Goal: Task Accomplishment & Management: Use online tool/utility

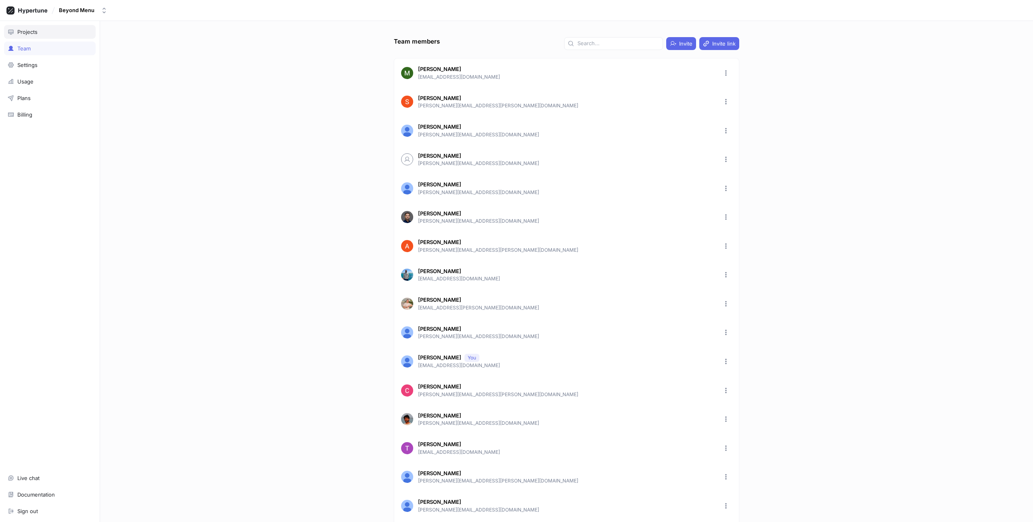
click at [43, 31] on div "Projects" at bounding box center [50, 32] width 84 height 6
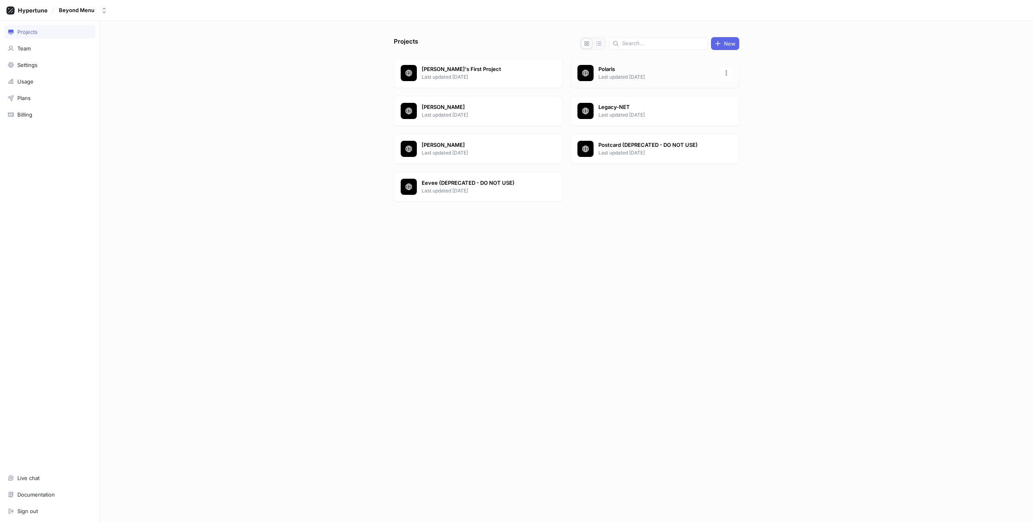
click at [627, 76] on p "Last updated [DATE]" at bounding box center [656, 76] width 117 height 7
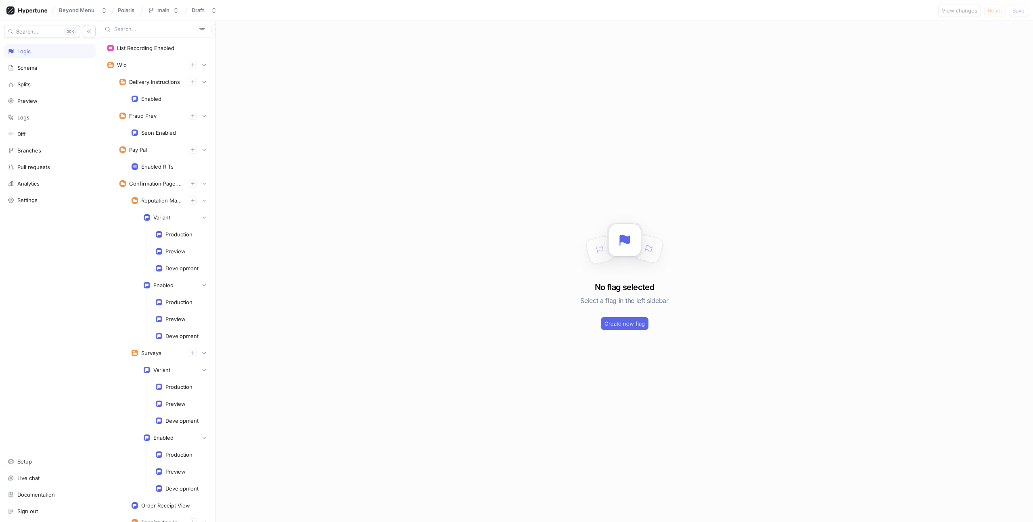
click at [136, 28] on input "text" at bounding box center [155, 29] width 82 height 8
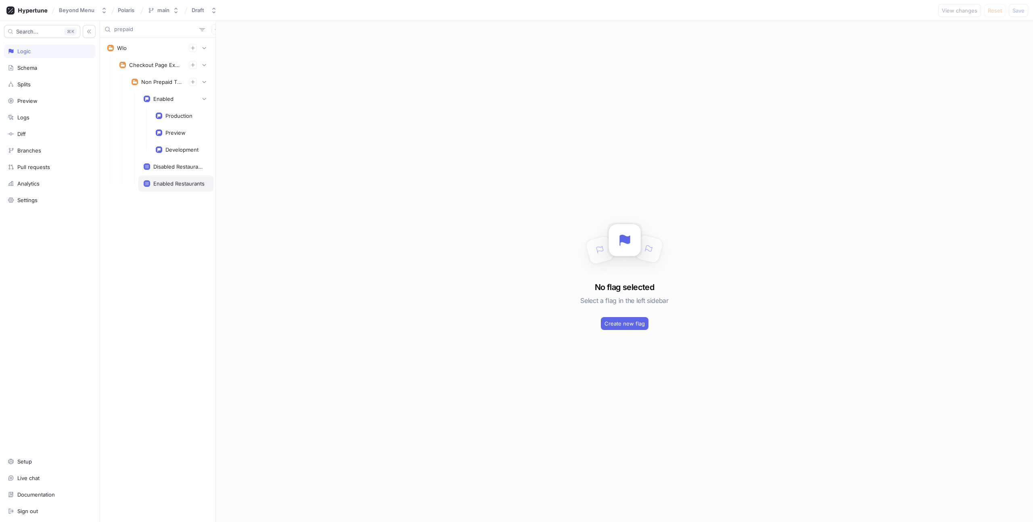
type input "prepaid"
click at [182, 182] on div "Enabled Restaurants" at bounding box center [178, 183] width 51 height 6
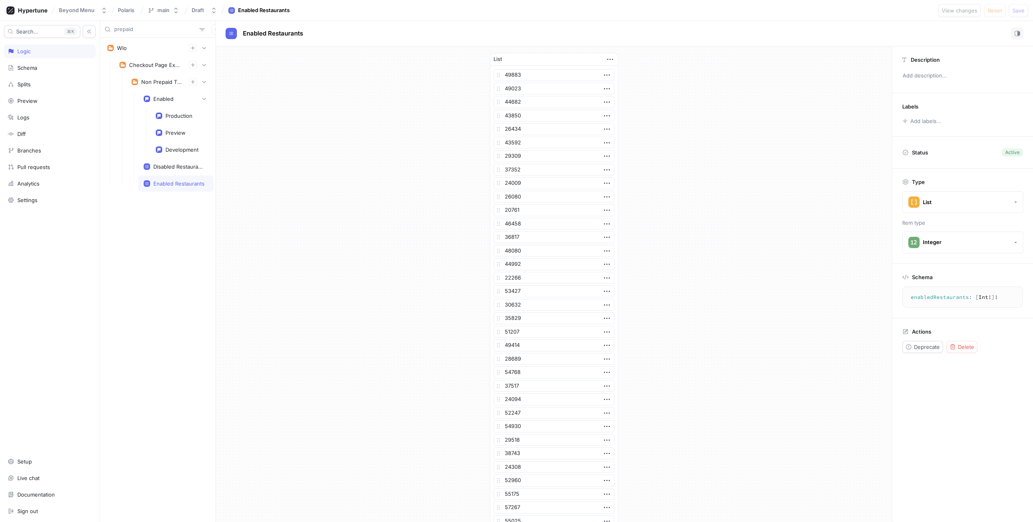
scroll to position [295, 0]
click at [536, 347] on button "＋ Value" at bounding box center [554, 349] width 121 height 12
paste input "52193"
type input "52193"
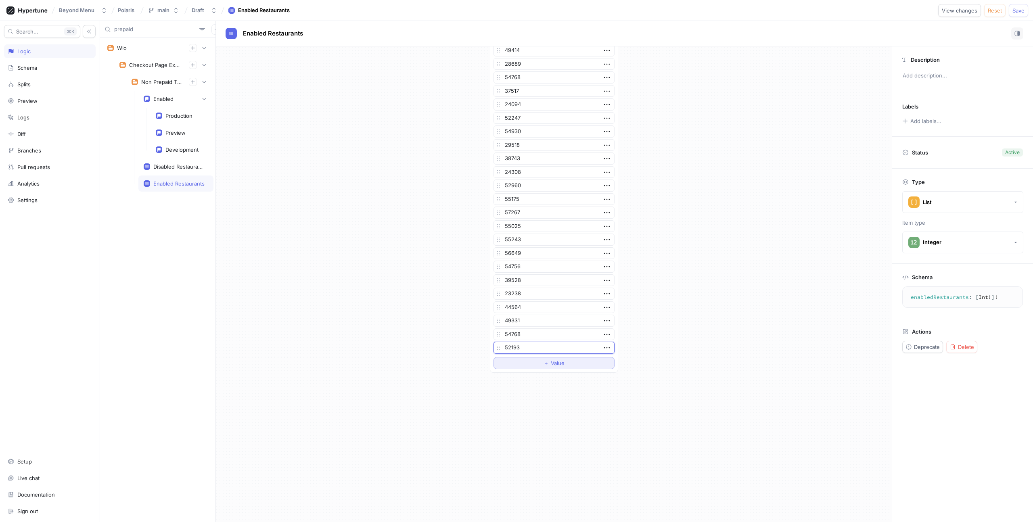
click at [544, 358] on button "＋ Value" at bounding box center [554, 363] width 121 height 12
paste input "24864"
type input "24864"
click at [528, 378] on button "＋ Value" at bounding box center [554, 376] width 121 height 12
paste input "54051"
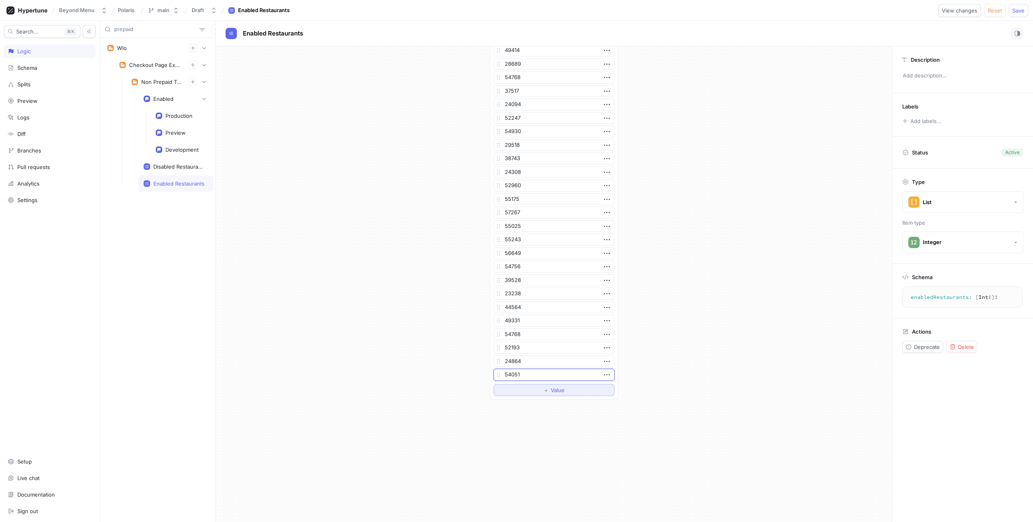
type input "54051"
click at [567, 395] on button "＋ Value" at bounding box center [554, 390] width 121 height 12
paste input "40107"
type input "40107"
click at [556, 403] on span "Value" at bounding box center [558, 403] width 14 height 5
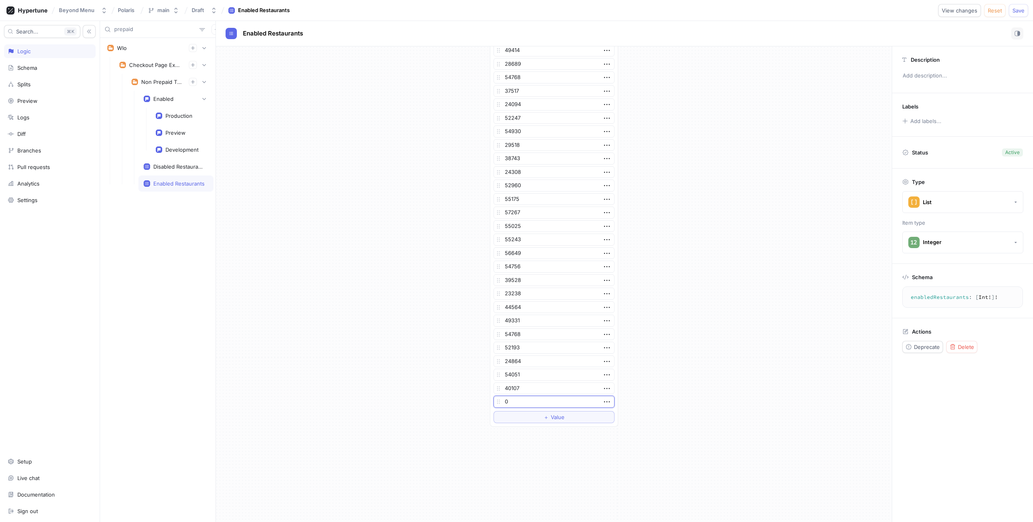
paste input "23723"
type input "23723"
click at [557, 413] on button "＋ Value" at bounding box center [554, 417] width 121 height 12
paste input "58917"
type input "58917"
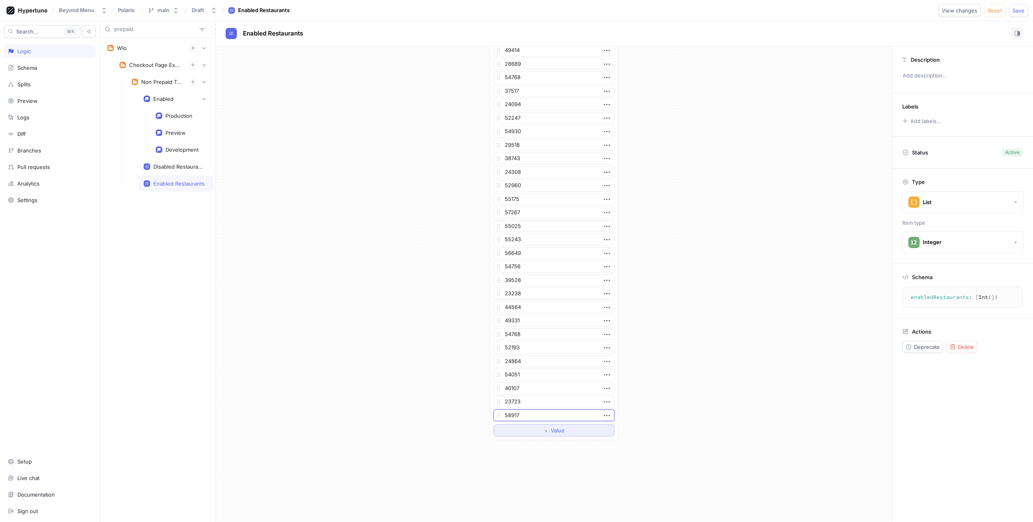
click at [551, 430] on span "Value" at bounding box center [558, 430] width 14 height 5
paste input "47854"
type input "47854"
click at [545, 442] on span "＋" at bounding box center [546, 444] width 5 height 5
paste input "24534"
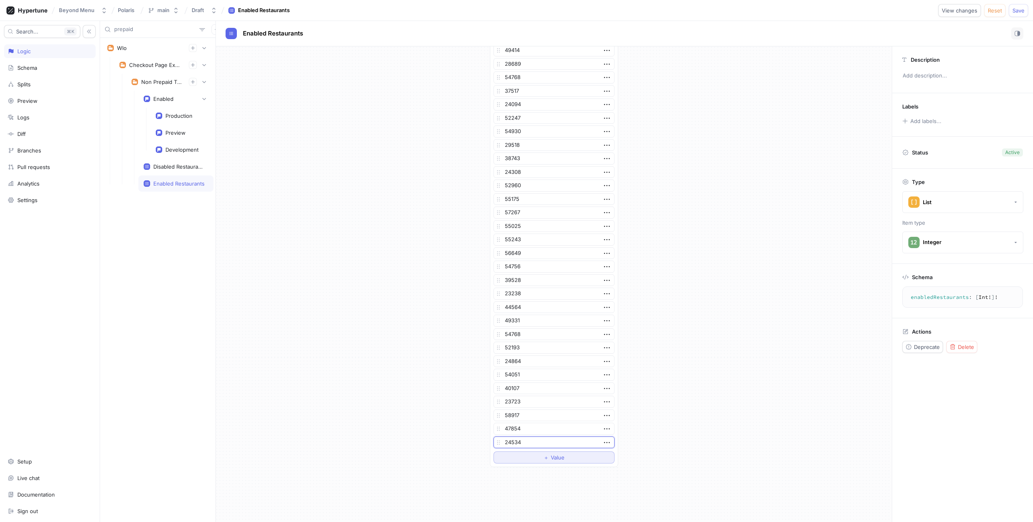
type input "24534"
click at [511, 458] on button "＋ Value" at bounding box center [554, 458] width 121 height 12
paste input "46241"
type input "46241"
click at [385, 245] on div "List 49883 49023 44682 43850 26434 43592 29309 37352 24009 26080 20761 46458 36…" at bounding box center [554, 119] width 676 height 736
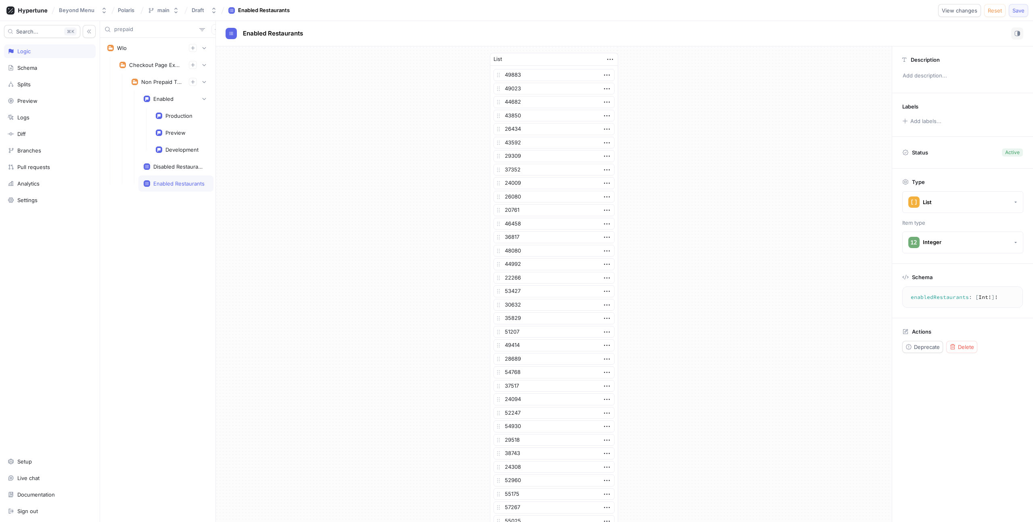
click at [1020, 8] on span "Save" at bounding box center [1018, 10] width 12 height 5
